Goal: Task Accomplishment & Management: Manage account settings

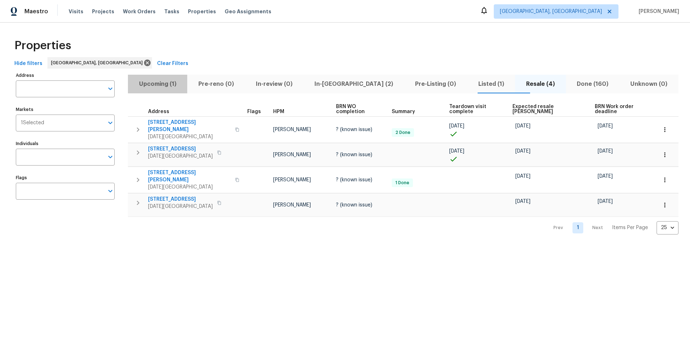
click at [161, 86] on span "Upcoming (1)" at bounding box center [157, 84] width 51 height 10
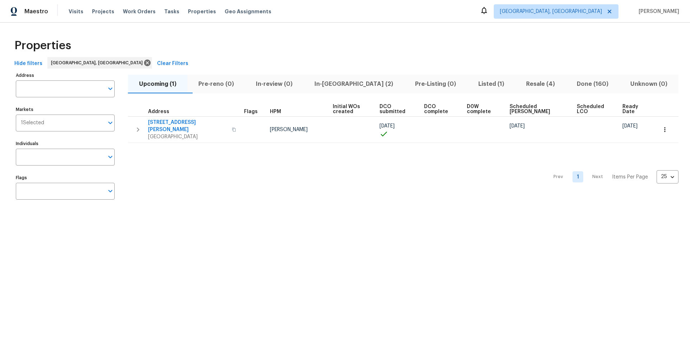
click at [348, 86] on span "In-reno (2)" at bounding box center [354, 84] width 92 height 10
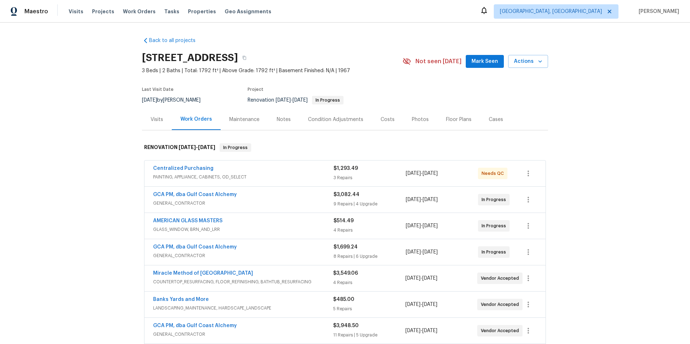
click at [286, 119] on div "Notes" at bounding box center [284, 119] width 14 height 7
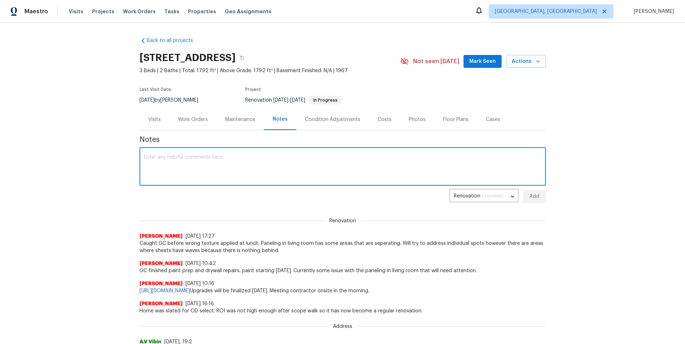
click at [209, 159] on textarea at bounding box center [343, 167] width 398 height 25
click at [418, 162] on textarea "Paint is ongoing on interior. Arches demoed and repaired. Framing main bathroom…" at bounding box center [343, 167] width 398 height 25
type textarea "Paint is ongoing on interior. Arches demoed and repaired. Framing main bathroom…"
click at [540, 196] on button "Add" at bounding box center [534, 196] width 23 height 13
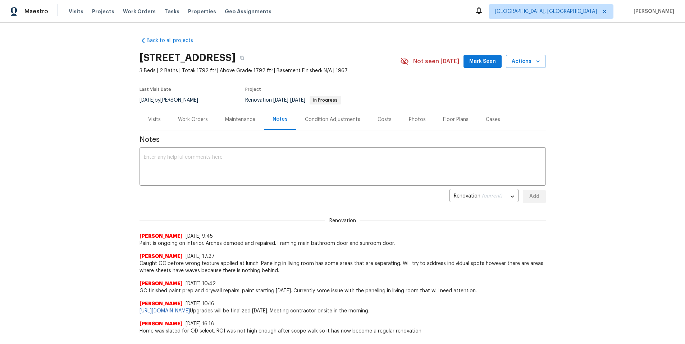
click at [184, 122] on div "Work Orders" at bounding box center [193, 119] width 30 height 7
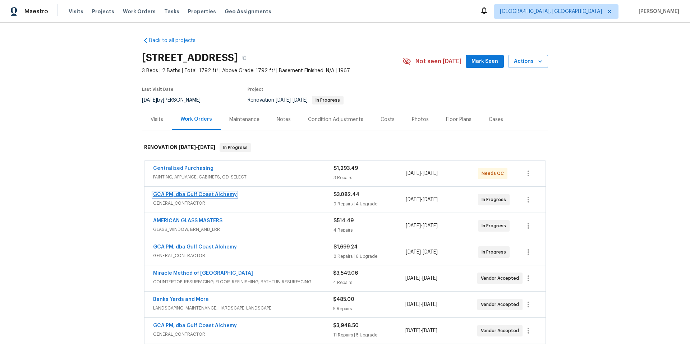
click at [205, 194] on link "GCA PM, dba Gulf Coast Alchemy" at bounding box center [195, 194] width 84 height 5
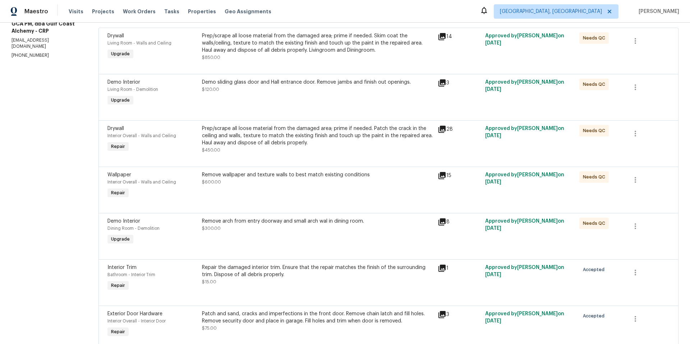
scroll to position [74, 0]
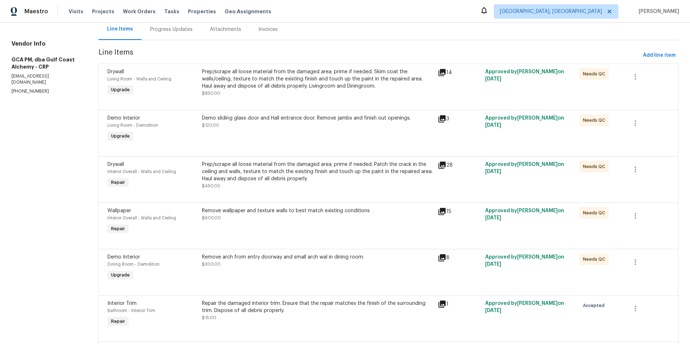
click at [250, 257] on div "Remove arch from entry doorway and small arch wal in dining room." at bounding box center [318, 257] width 232 height 7
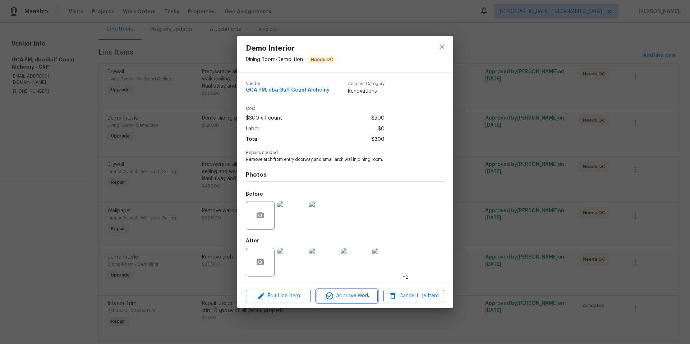
click at [344, 296] on span "Approve Work" at bounding box center [347, 296] width 56 height 9
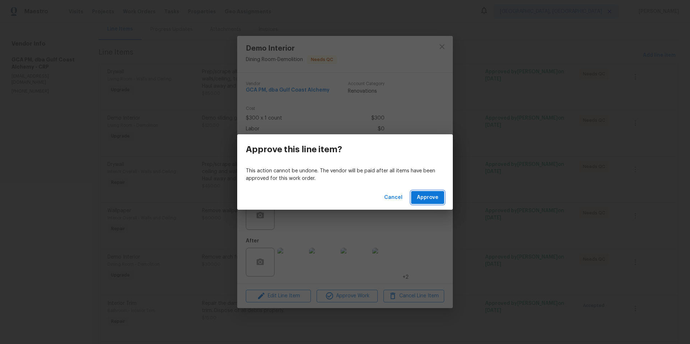
click at [422, 200] on span "Approve" at bounding box center [428, 197] width 22 height 9
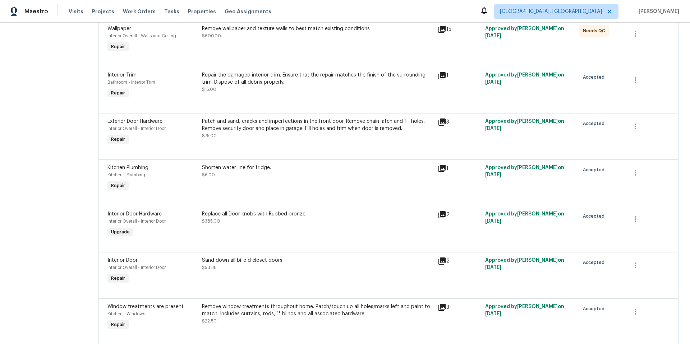
scroll to position [282, 0]
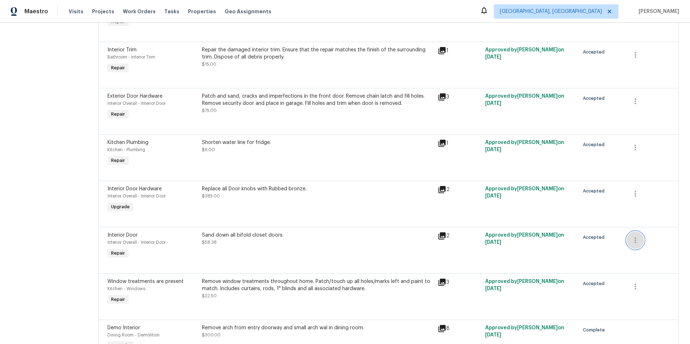
click at [631, 241] on icon "button" at bounding box center [635, 240] width 9 height 9
click at [629, 241] on li "Cancel" at bounding box center [636, 241] width 28 height 12
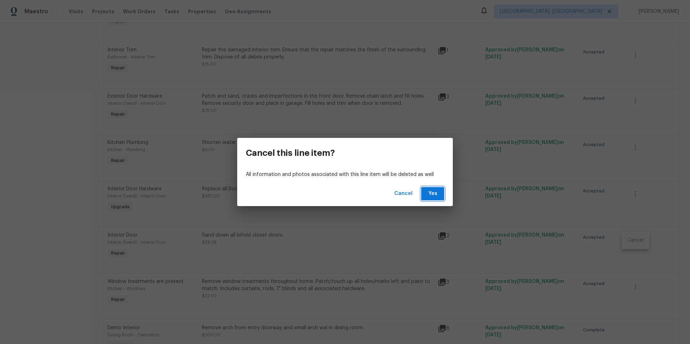
click at [437, 196] on span "Yes" at bounding box center [433, 193] width 12 height 9
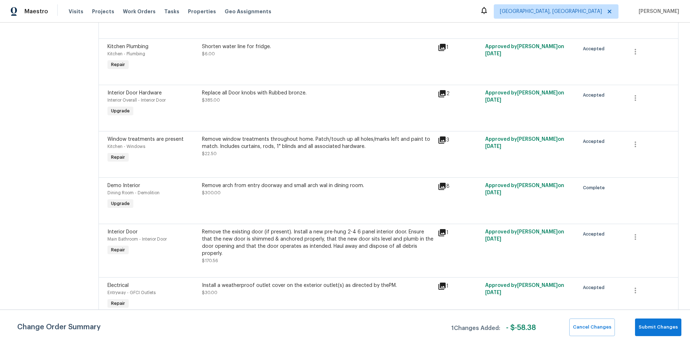
scroll to position [384, 0]
click at [649, 325] on span "Submit Changes" at bounding box center [658, 328] width 39 height 8
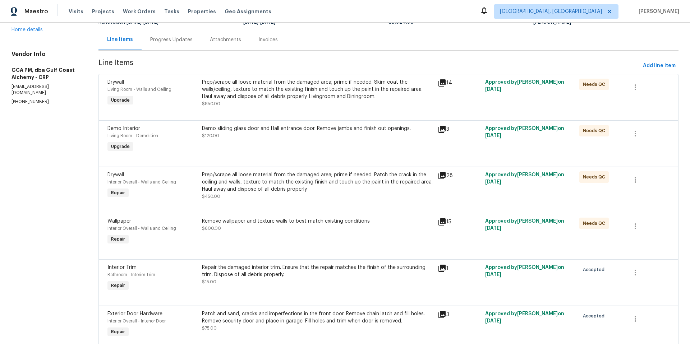
scroll to position [0, 0]
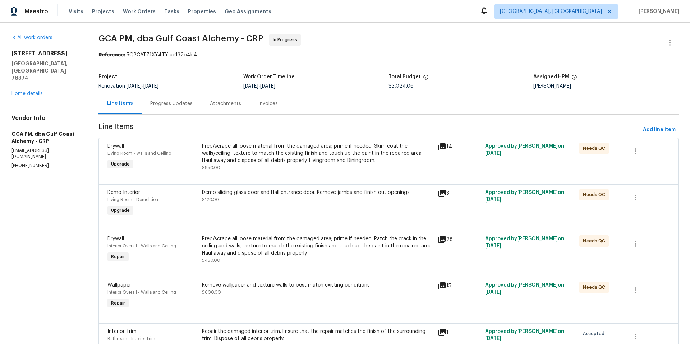
click at [294, 149] on div "Prep/scrape all loose material from the damaged area; prime if needed. Skim coa…" at bounding box center [318, 154] width 232 height 22
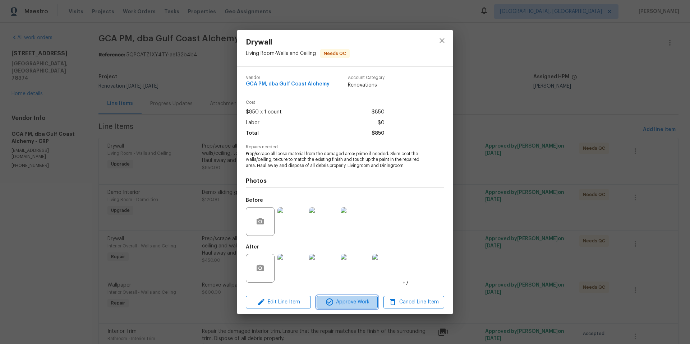
click at [359, 302] on span "Approve Work" at bounding box center [347, 302] width 56 height 9
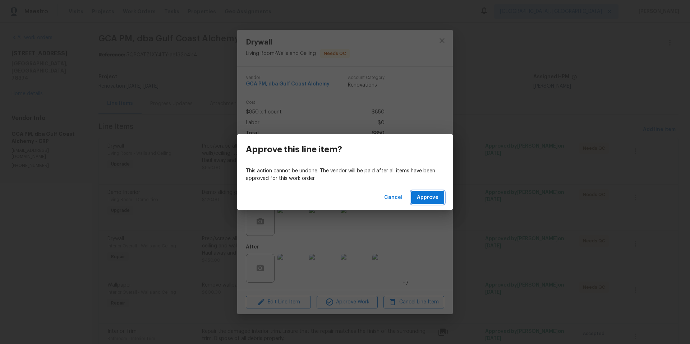
click at [416, 196] on button "Approve" at bounding box center [427, 197] width 33 height 13
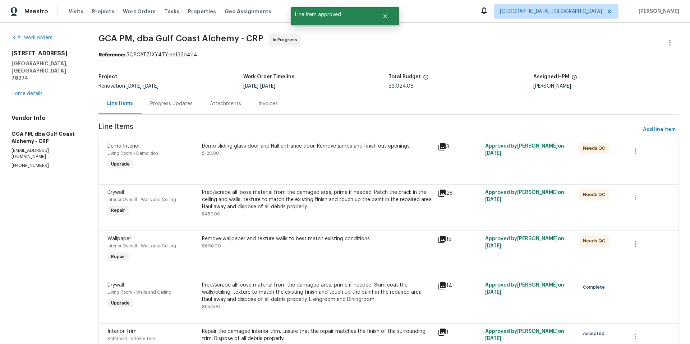
click at [354, 152] on div "Demo sliding glass door and Hall entrance door. Remove jambs and finish out ope…" at bounding box center [318, 150] width 232 height 14
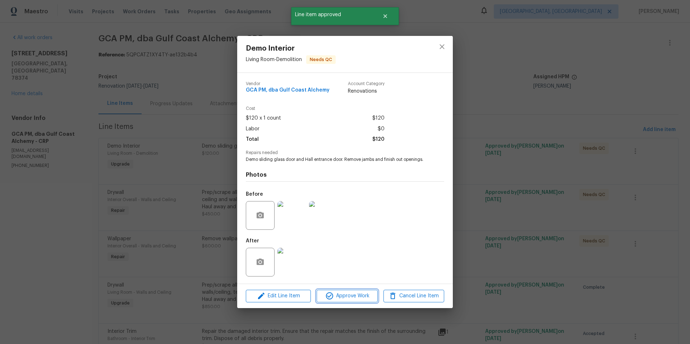
click at [364, 292] on span "Approve Work" at bounding box center [347, 296] width 56 height 9
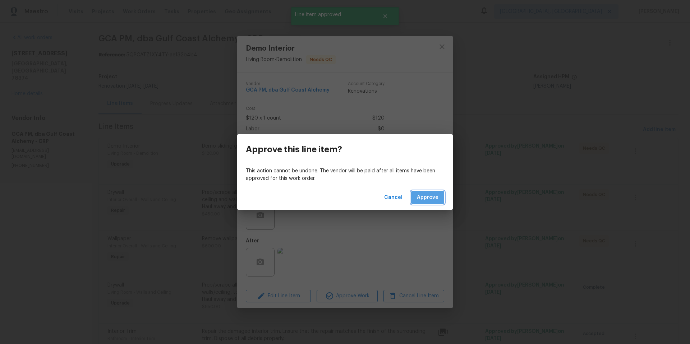
click at [438, 195] on span "Approve" at bounding box center [428, 197] width 22 height 9
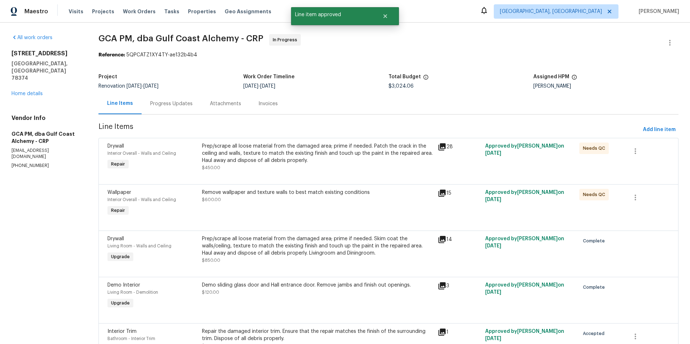
click at [357, 163] on div "Prep/scrape all loose material from the damaged area; prime if needed. Patch th…" at bounding box center [318, 154] width 232 height 22
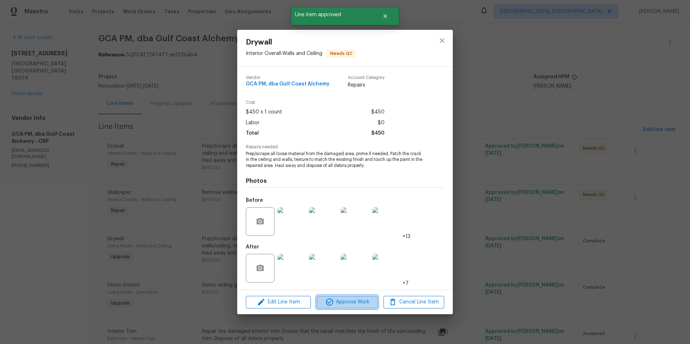
click at [355, 303] on span "Approve Work" at bounding box center [347, 302] width 56 height 9
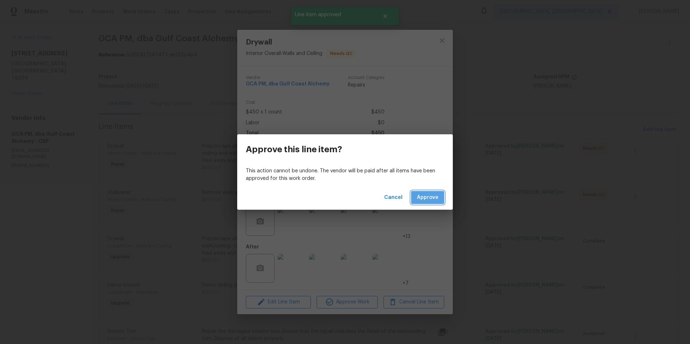
click at [419, 202] on button "Approve" at bounding box center [427, 197] width 33 height 13
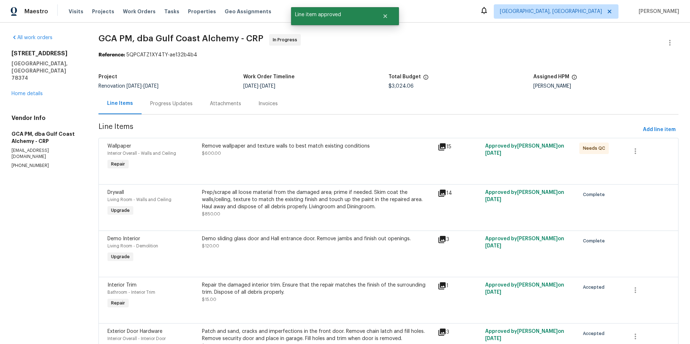
click at [295, 164] on div "Remove wallpaper and texture walls to best match existing conditions $600.00" at bounding box center [318, 157] width 236 height 33
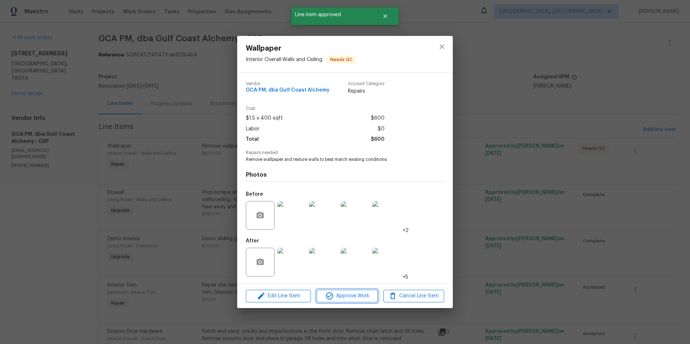
click at [356, 294] on span "Approve Work" at bounding box center [347, 296] width 56 height 9
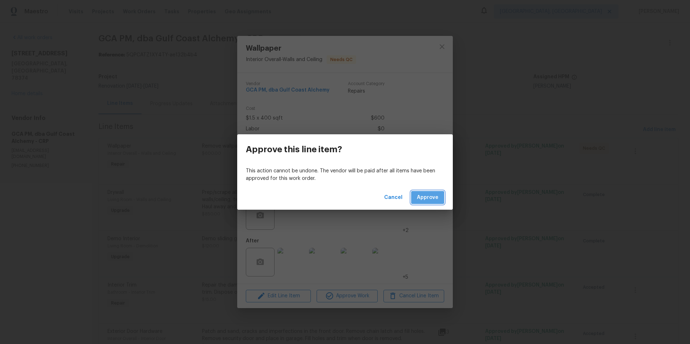
click at [416, 202] on button "Approve" at bounding box center [427, 197] width 33 height 13
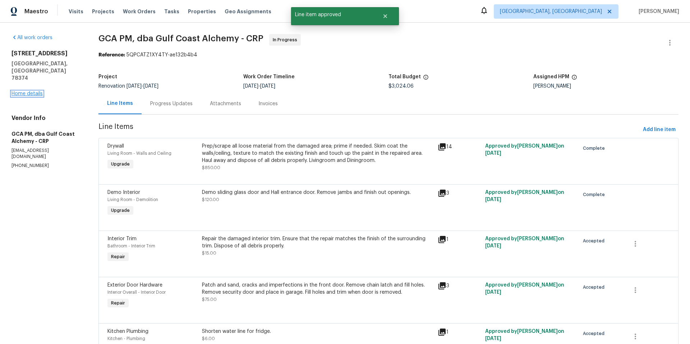
click at [29, 91] on link "Home details" at bounding box center [27, 93] width 31 height 5
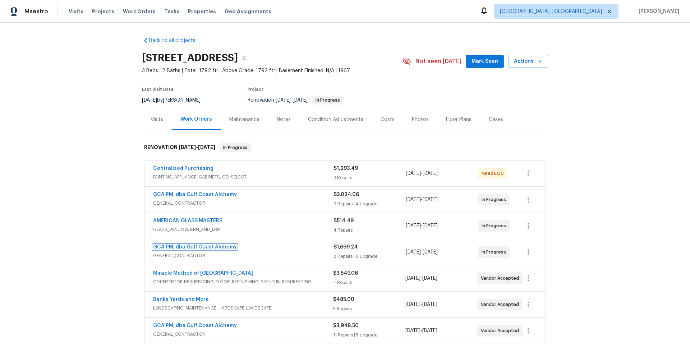
click at [215, 249] on link "GCA PM, dba Gulf Coast Alchemy" at bounding box center [195, 247] width 84 height 5
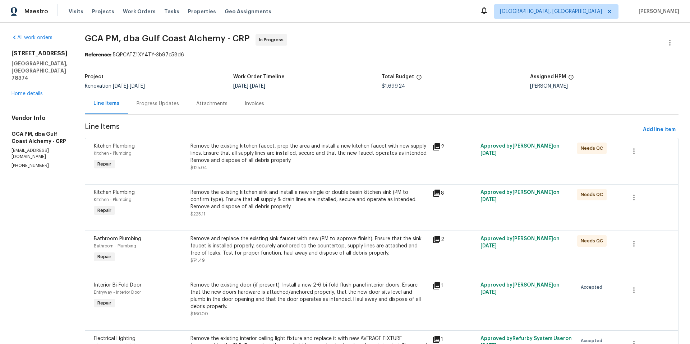
scroll to position [1, 0]
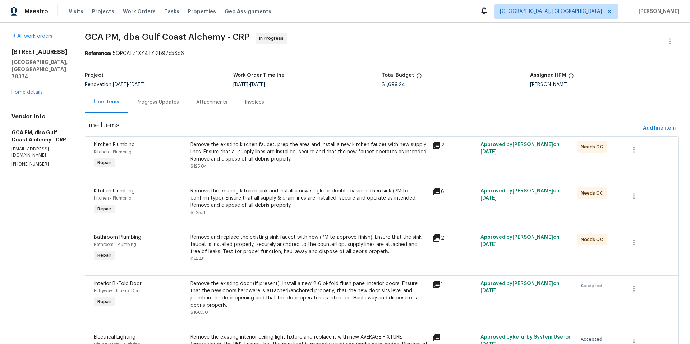
click at [233, 254] on div "Remove and replace the existing sink faucet with new (PM to approve finish). En…" at bounding box center [310, 245] width 238 height 22
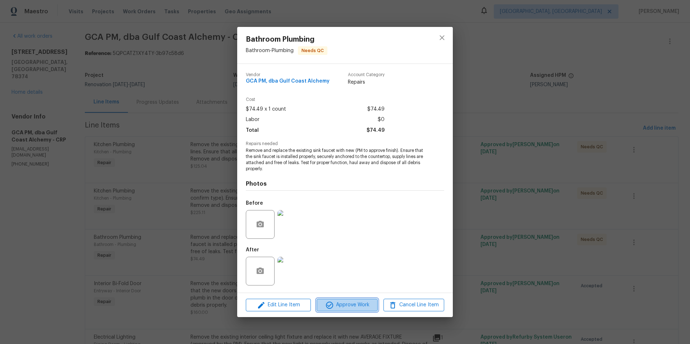
click at [350, 310] on span "Approve Work" at bounding box center [347, 305] width 56 height 9
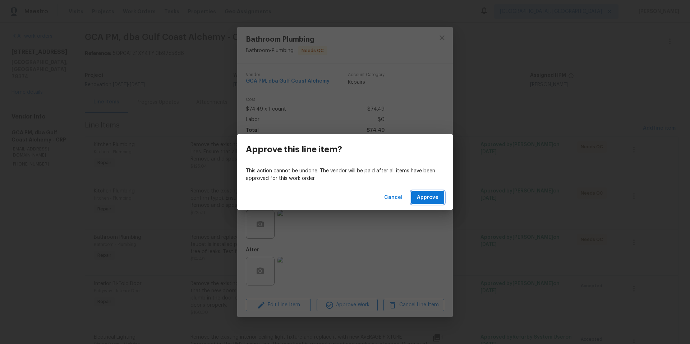
click at [430, 199] on span "Approve" at bounding box center [428, 197] width 22 height 9
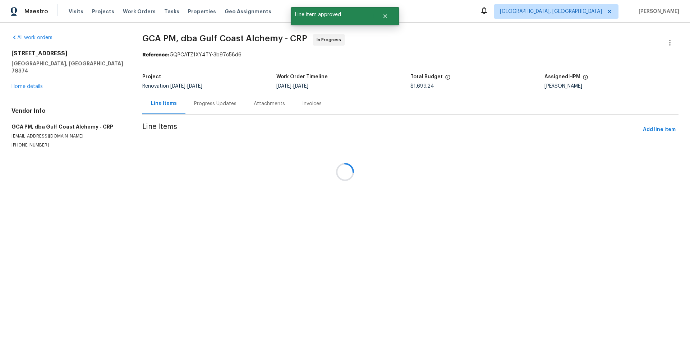
scroll to position [0, 0]
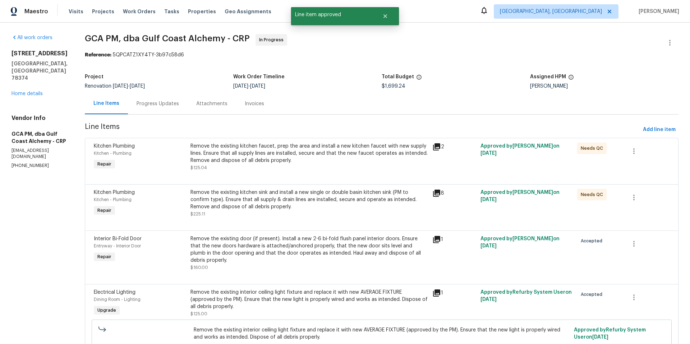
click at [256, 205] on div "Remove the existing kitchen sink and install a new single or double basin kitch…" at bounding box center [310, 200] width 238 height 22
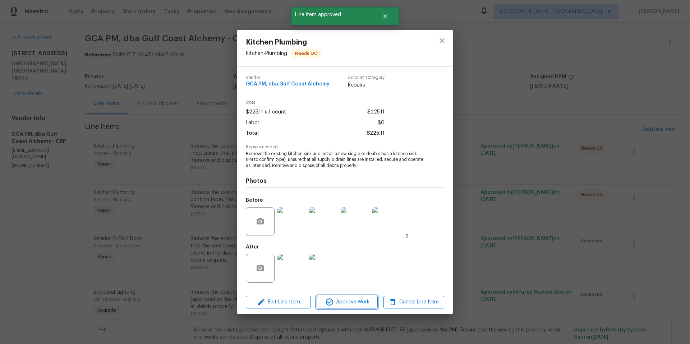
click at [353, 302] on span "Approve Work" at bounding box center [347, 302] width 56 height 9
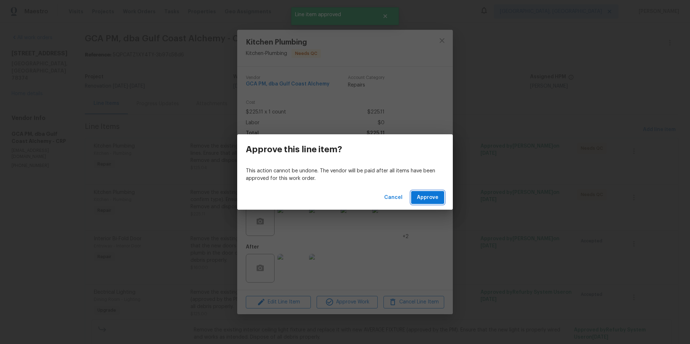
click at [428, 201] on span "Approve" at bounding box center [428, 197] width 22 height 9
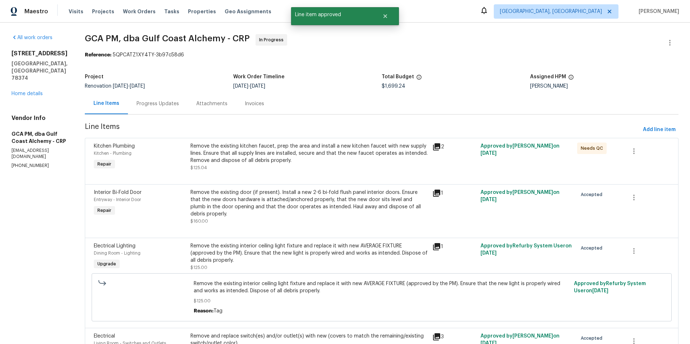
click at [276, 157] on div "Remove the existing kitchen faucet, prep the area and install a new kitchen fau…" at bounding box center [310, 154] width 238 height 22
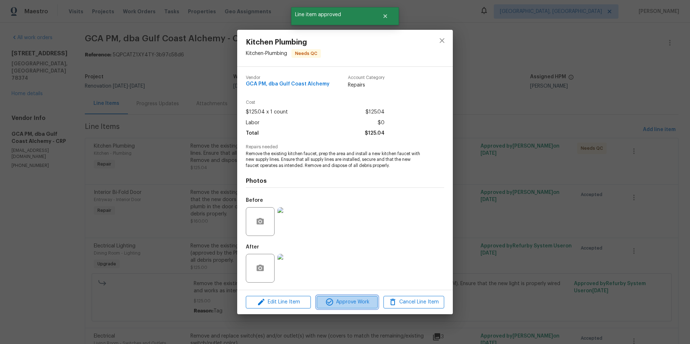
click at [362, 307] on button "Approve Work" at bounding box center [347, 302] width 61 height 13
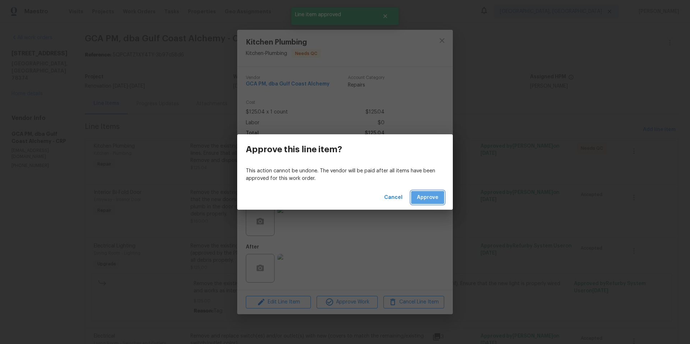
click at [428, 200] on span "Approve" at bounding box center [428, 197] width 22 height 9
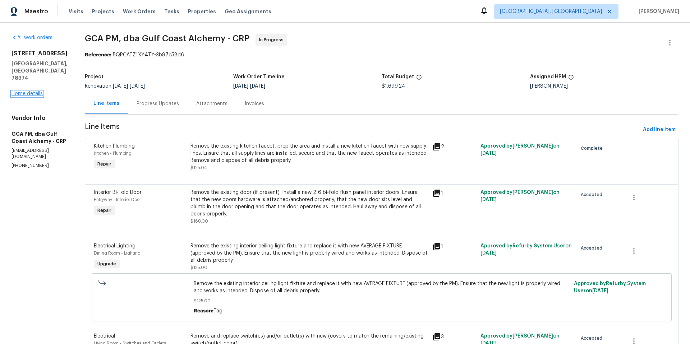
click at [26, 91] on link "Home details" at bounding box center [27, 93] width 31 height 5
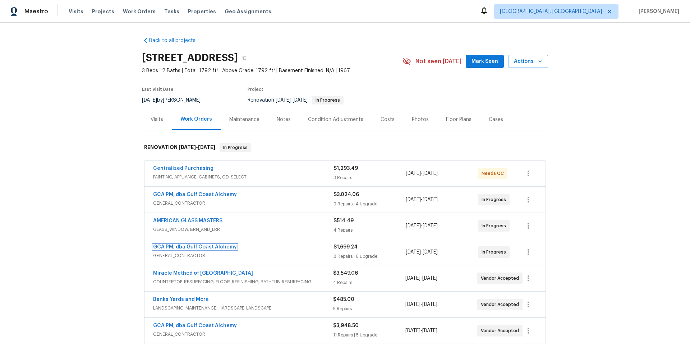
click at [179, 246] on link "GCA PM, dba Gulf Coast Alchemy" at bounding box center [195, 247] width 84 height 5
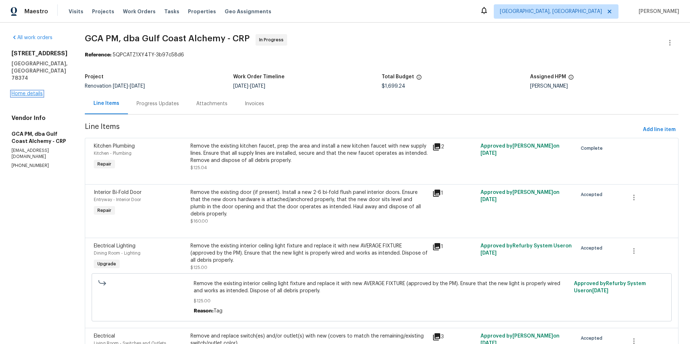
click at [35, 91] on link "Home details" at bounding box center [27, 93] width 31 height 5
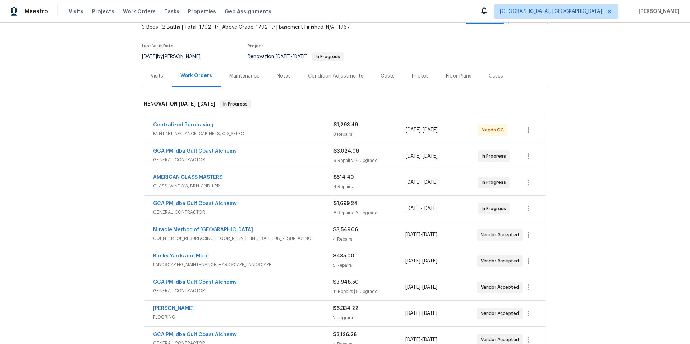
scroll to position [84, 0]
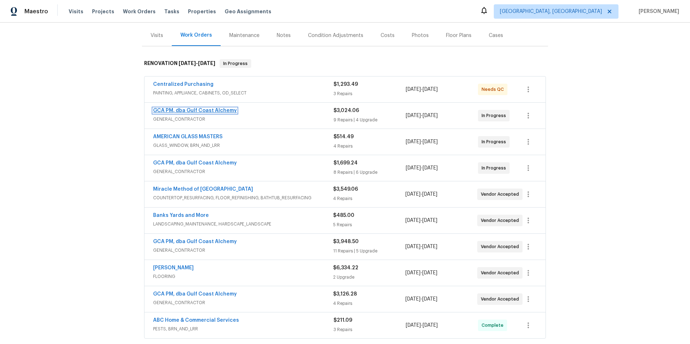
click at [175, 110] on link "GCA PM, dba Gulf Coast Alchemy" at bounding box center [195, 110] width 84 height 5
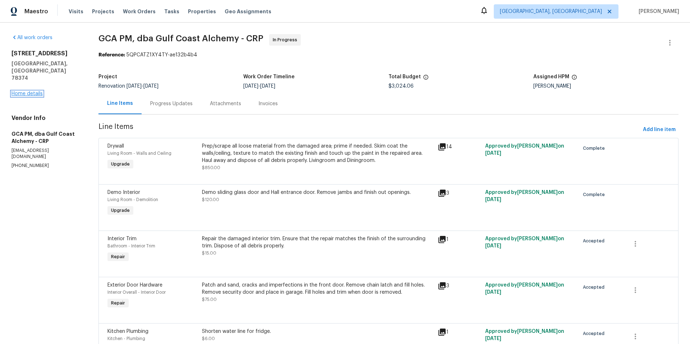
click at [40, 91] on link "Home details" at bounding box center [27, 93] width 31 height 5
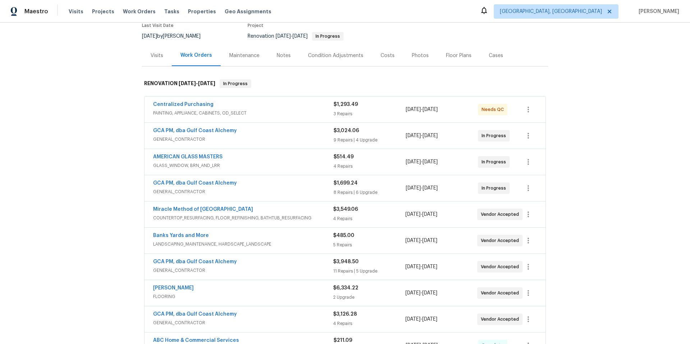
scroll to position [146, 0]
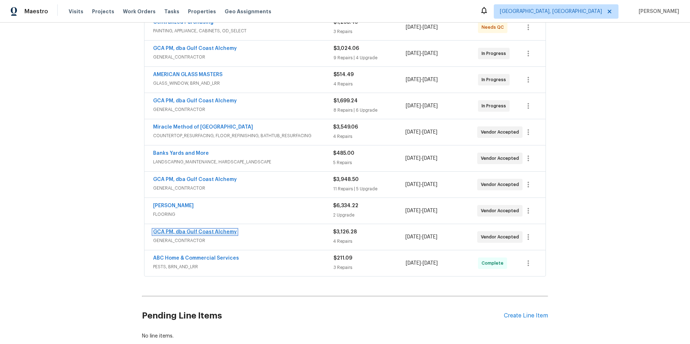
click at [195, 231] on link "GCA PM, dba Gulf Coast Alchemy" at bounding box center [195, 232] width 84 height 5
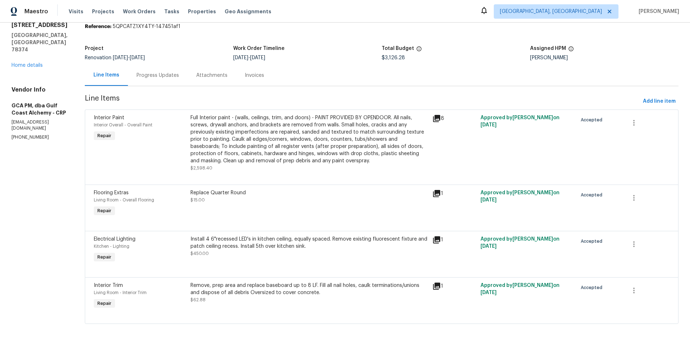
scroll to position [34, 0]
click at [645, 97] on span "Add line item" at bounding box center [659, 101] width 33 height 9
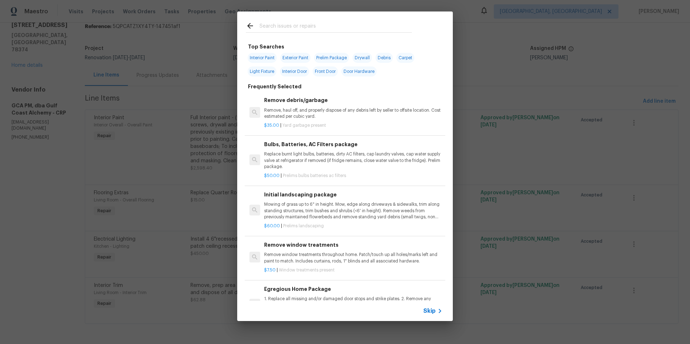
click at [280, 29] on input "text" at bounding box center [336, 27] width 152 height 11
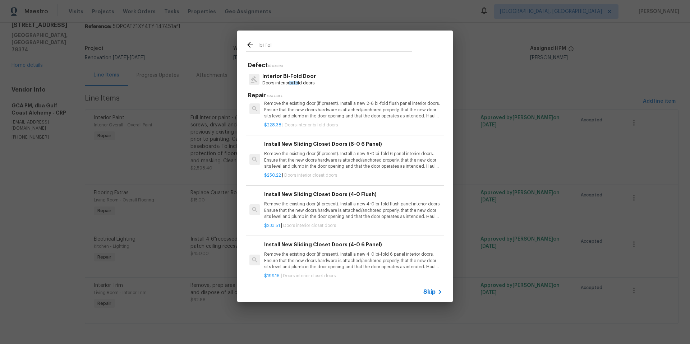
scroll to position [0, 0]
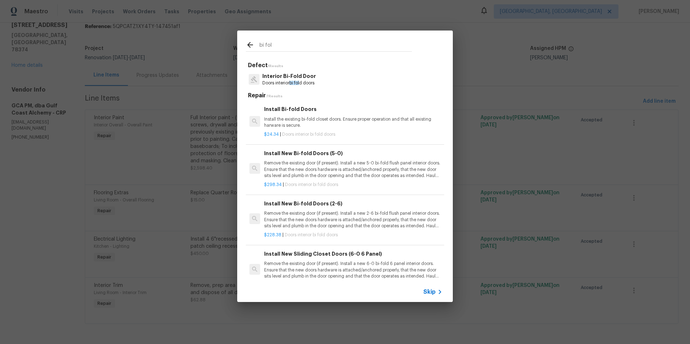
type input "bi fol"
click at [348, 218] on p "Remove the existing door (if present). Install a new 2-6 bi-fold flush panel in…" at bounding box center [353, 220] width 178 height 18
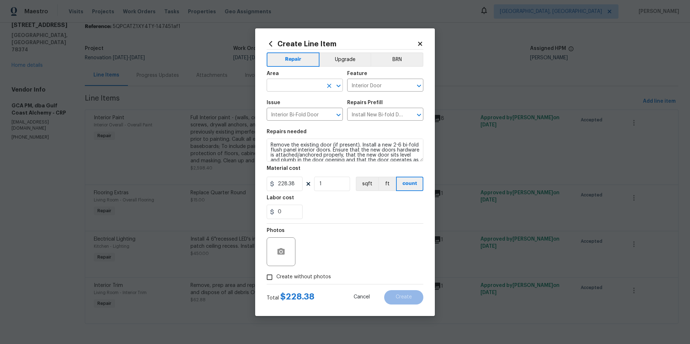
click at [281, 83] on input "text" at bounding box center [295, 86] width 56 height 11
click at [299, 105] on li "Entryway" at bounding box center [305, 102] width 76 height 12
type input "Entryway"
click at [279, 253] on icon "button" at bounding box center [281, 251] width 7 height 6
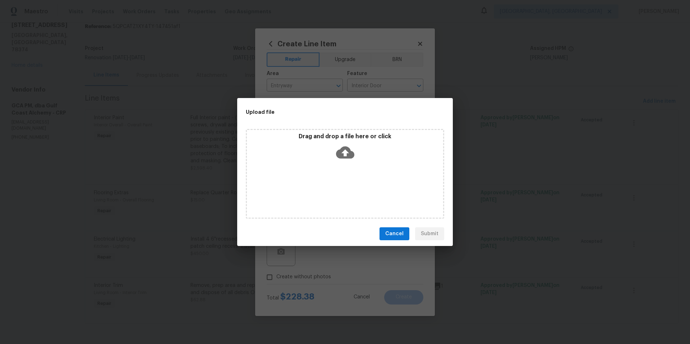
click at [347, 154] on icon at bounding box center [345, 153] width 18 height 12
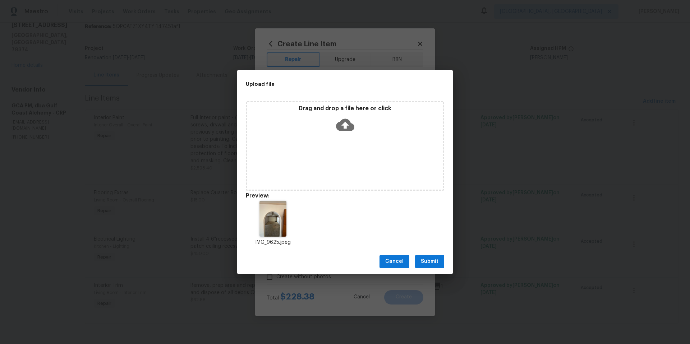
click at [425, 261] on span "Submit" at bounding box center [430, 261] width 18 height 9
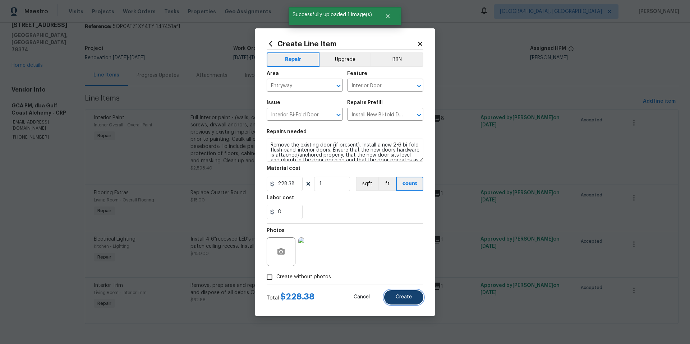
click at [408, 302] on button "Create" at bounding box center [403, 298] width 39 height 14
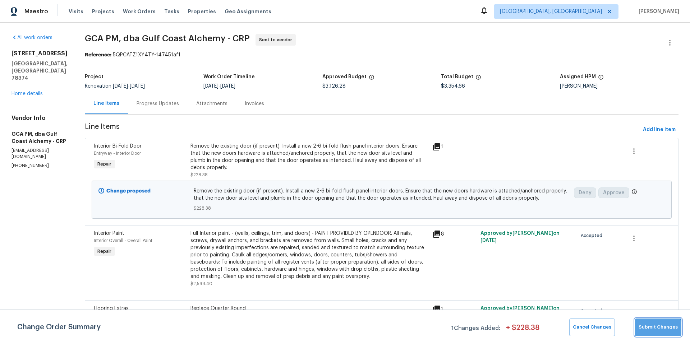
click at [655, 332] on button "Submit Changes" at bounding box center [658, 328] width 46 height 18
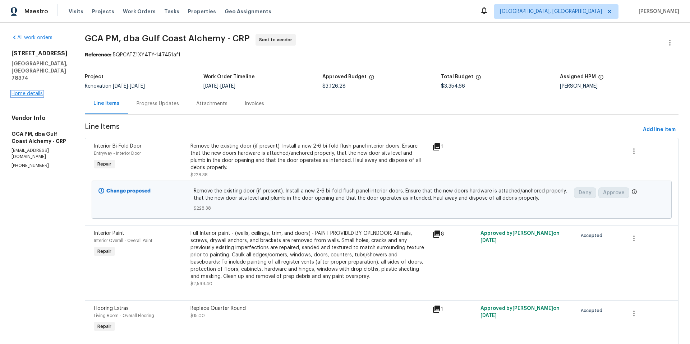
click at [29, 91] on link "Home details" at bounding box center [27, 93] width 31 height 5
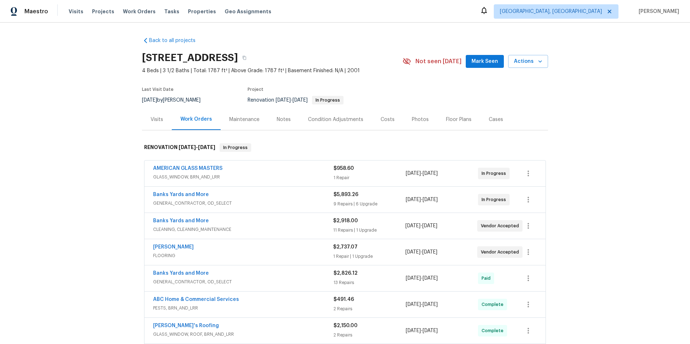
click at [286, 120] on div "Notes" at bounding box center [284, 119] width 14 height 7
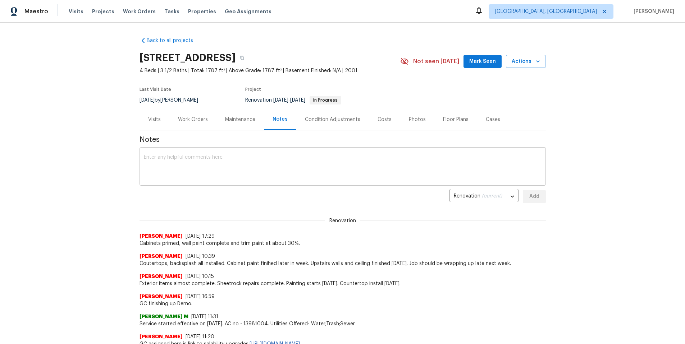
click at [243, 157] on textarea at bounding box center [343, 167] width 398 height 25
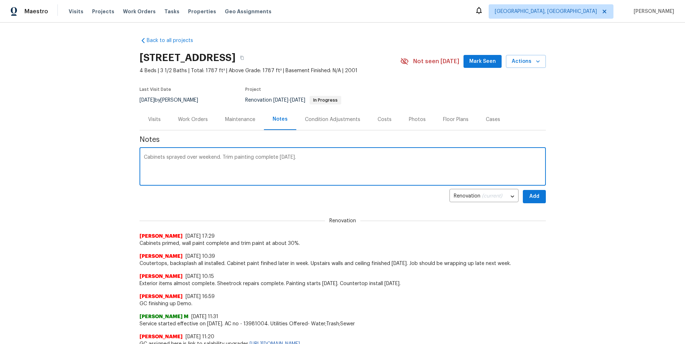
type textarea "Cabinets sprayed over weekend. Trim painting complete today."
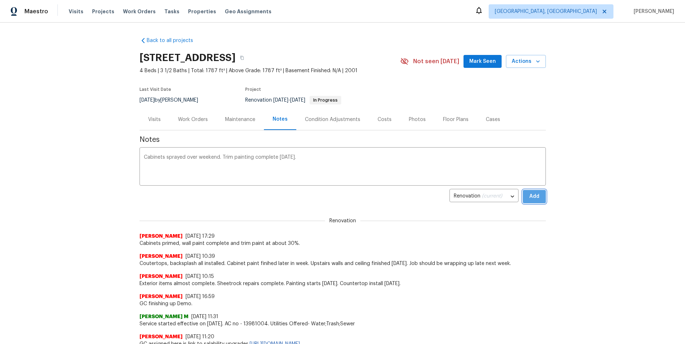
click at [536, 202] on button "Add" at bounding box center [534, 196] width 23 height 13
